Goal: Transaction & Acquisition: Subscribe to service/newsletter

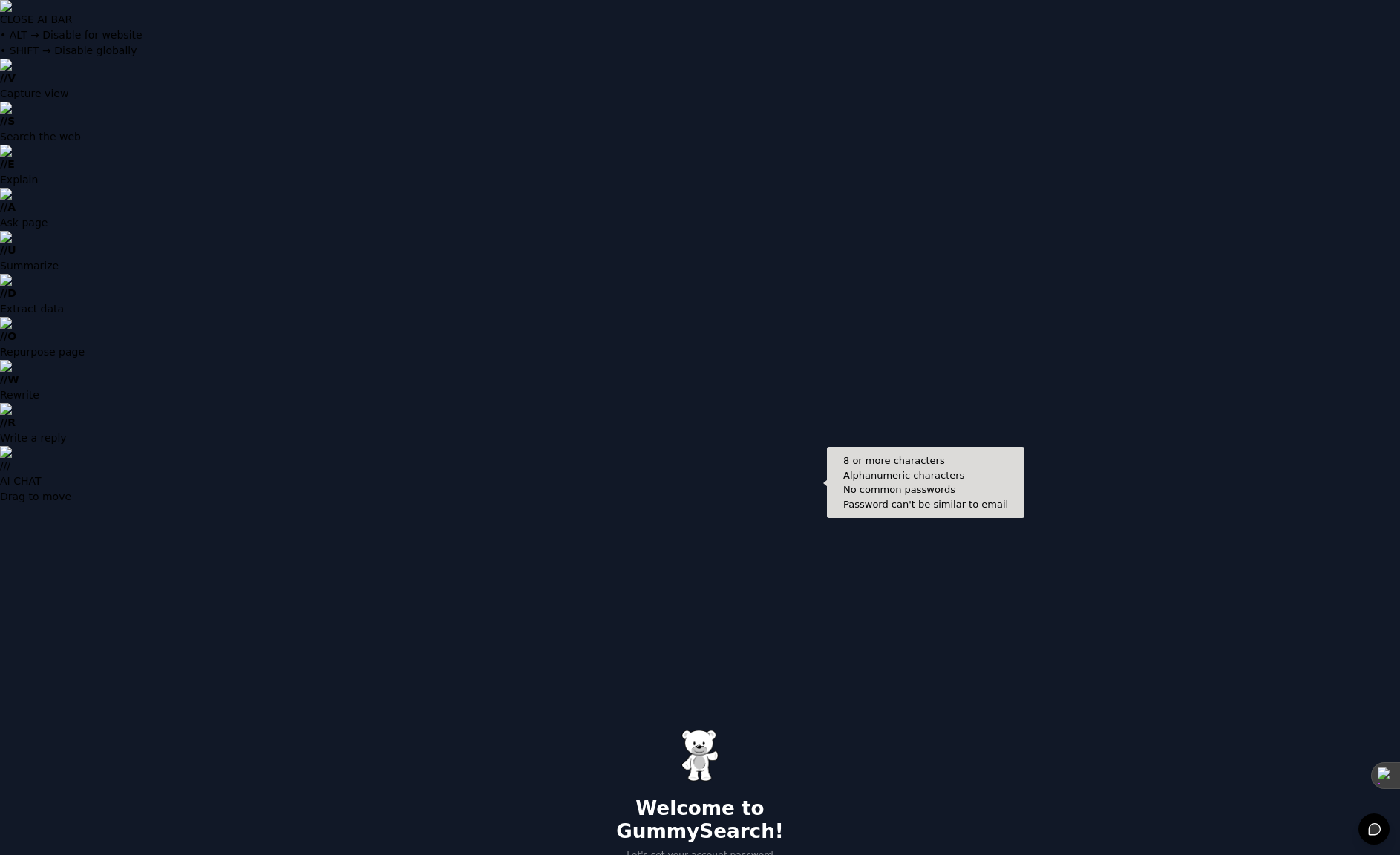
type input "**********"
